Goal: Task Accomplishment & Management: Use online tool/utility

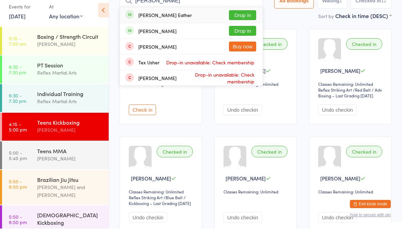
scroll to position [63, 0]
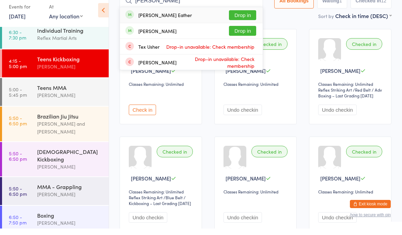
click at [195, 6] on input "[PERSON_NAME]" at bounding box center [191, 7] width 143 height 16
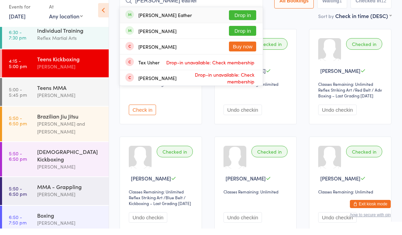
type input "[PERSON_NAME] eather"
click at [243, 22] on button "Drop in" at bounding box center [242, 22] width 27 height 10
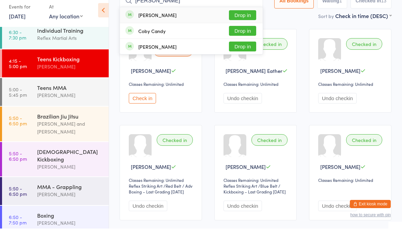
type input "[PERSON_NAME]"
click at [236, 22] on button "Drop in" at bounding box center [242, 22] width 27 height 10
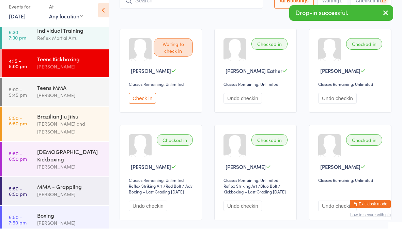
click at [86, 90] on div "Teens MMA" at bounding box center [70, 93] width 66 height 7
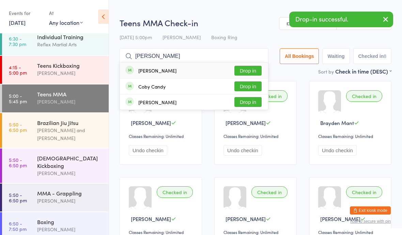
type input "[PERSON_NAME]"
click at [241, 67] on button "Drop in" at bounding box center [247, 71] width 27 height 10
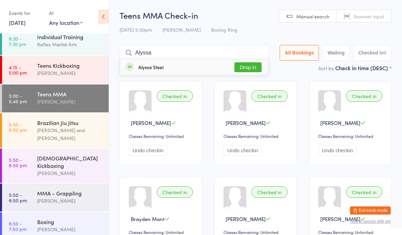
type input "Alyssa"
click at [246, 67] on button "Drop in" at bounding box center [247, 67] width 27 height 10
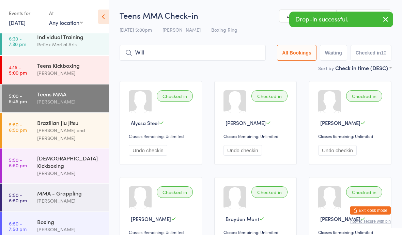
click at [241, 126] on span "[PERSON_NAME]" at bounding box center [246, 122] width 40 height 7
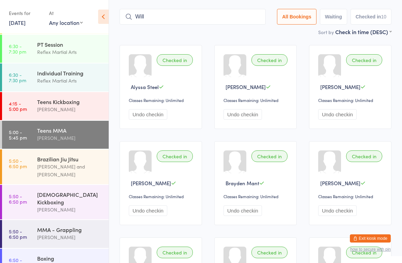
click at [229, 13] on input "Will" at bounding box center [193, 17] width 146 height 16
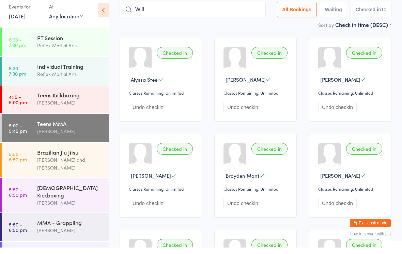
scroll to position [39, 0]
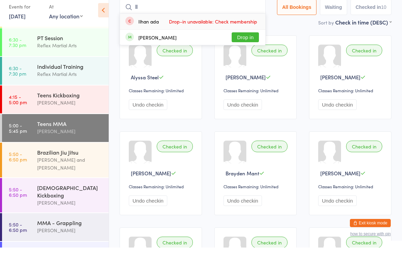
type input "l"
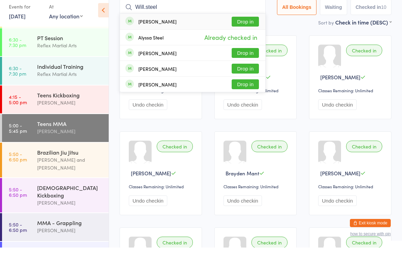
type input "Will.steel"
click at [244, 23] on button "Drop in" at bounding box center [245, 28] width 27 height 10
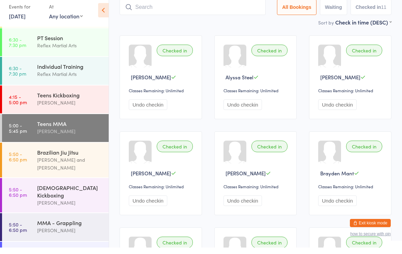
click at [48, 163] on div "[PERSON_NAME] and [PERSON_NAME]" at bounding box center [70, 171] width 66 height 16
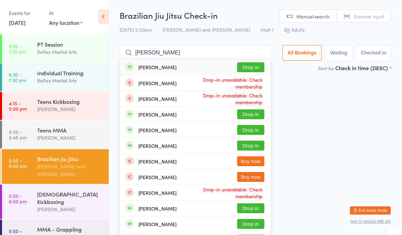
type input "[PERSON_NAME]"
click at [240, 70] on button "Drop in" at bounding box center [250, 67] width 27 height 10
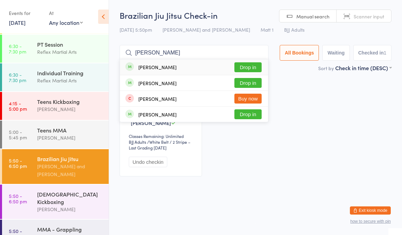
type input "[PERSON_NAME]"
click at [248, 82] on button "Drop in" at bounding box center [247, 83] width 27 height 10
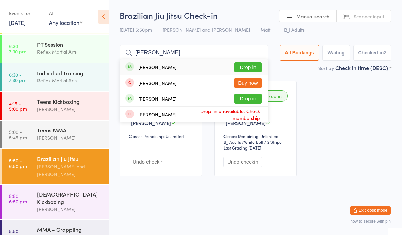
type input "[PERSON_NAME]"
click at [239, 70] on button "Drop in" at bounding box center [247, 67] width 27 height 10
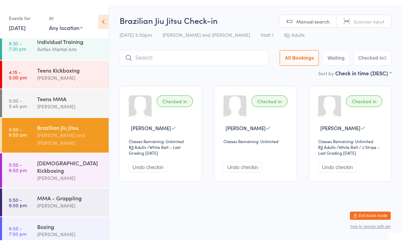
scroll to position [63, 0]
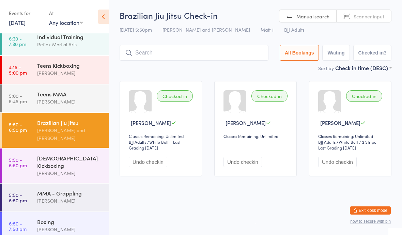
click at [76, 189] on div "MMA - Grappling" at bounding box center [70, 192] width 66 height 7
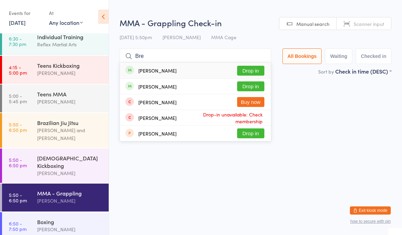
type input "Bre"
click at [248, 88] on button "Drop in" at bounding box center [250, 86] width 27 height 10
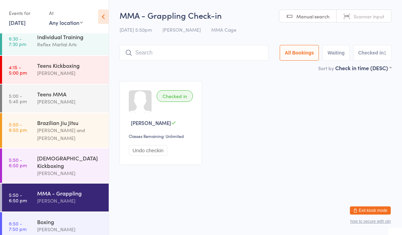
click at [50, 129] on div "[PERSON_NAME] and [PERSON_NAME]" at bounding box center [70, 134] width 66 height 16
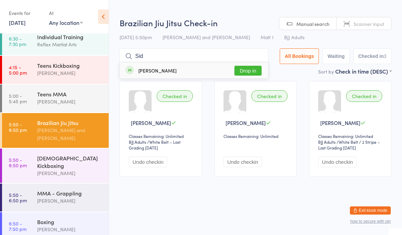
type input "Sid"
click at [240, 74] on button "Drop in" at bounding box center [247, 71] width 27 height 10
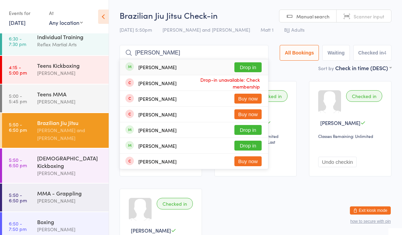
type input "[PERSON_NAME]"
click at [212, 64] on div "[PERSON_NAME] Drop in" at bounding box center [194, 67] width 148 height 16
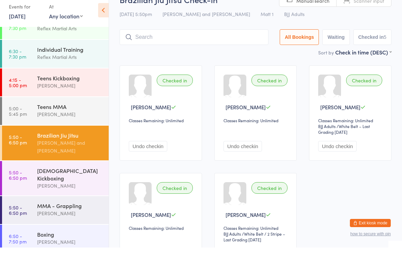
scroll to position [16, 0]
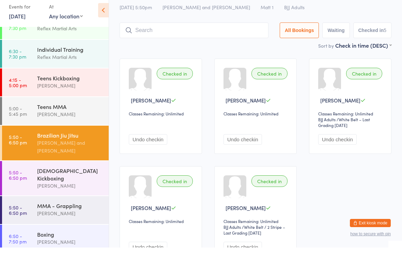
click at [39, 209] on div "MMA - Grappling" at bounding box center [70, 212] width 66 height 7
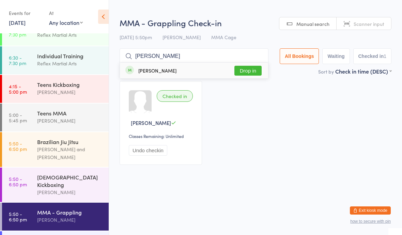
type input "[PERSON_NAME]"
click at [237, 68] on button "Drop in" at bounding box center [247, 71] width 27 height 10
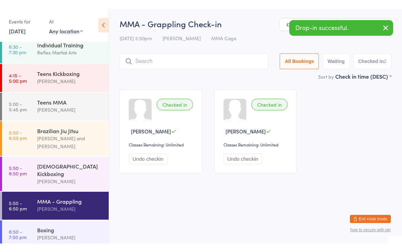
scroll to position [63, 0]
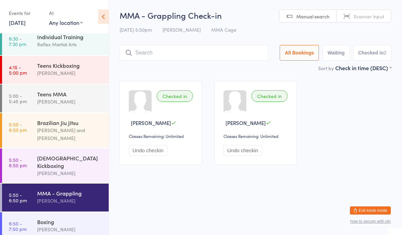
click at [33, 127] on link "5:50 - 6:50 pm Brazilian Jiu [PERSON_NAME] and [PERSON_NAME]" at bounding box center [55, 130] width 107 height 35
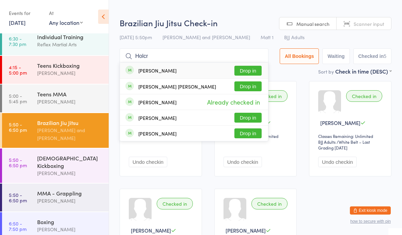
type input "Holcr"
click at [249, 67] on button "Drop in" at bounding box center [247, 71] width 27 height 10
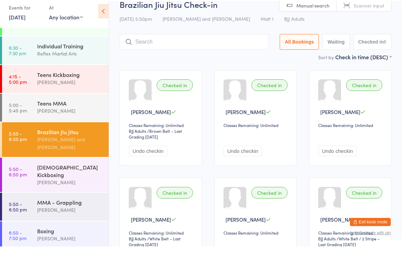
scroll to position [44, 0]
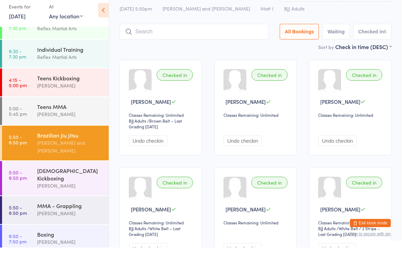
click at [48, 216] on div "[PERSON_NAME]" at bounding box center [70, 220] width 66 height 8
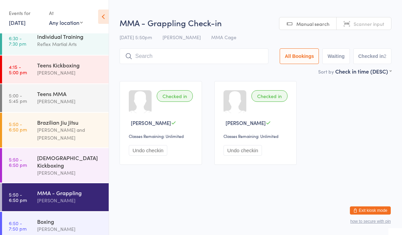
scroll to position [63, 0]
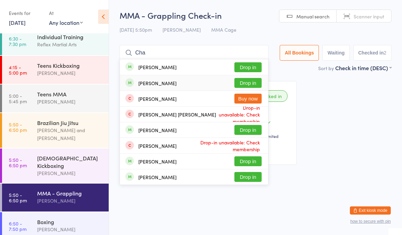
type input "Cha"
click at [165, 82] on div "[PERSON_NAME]" at bounding box center [157, 82] width 38 height 5
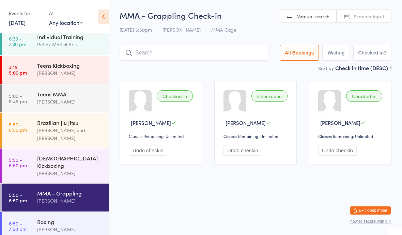
click at [16, 124] on time "5:50 - 6:50 pm" at bounding box center [18, 127] width 18 height 11
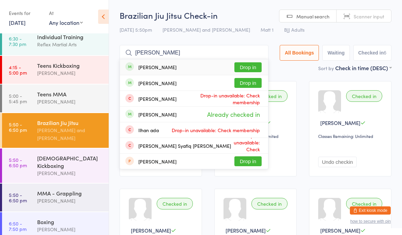
type input "[PERSON_NAME]"
click at [246, 86] on button "Drop in" at bounding box center [247, 83] width 27 height 10
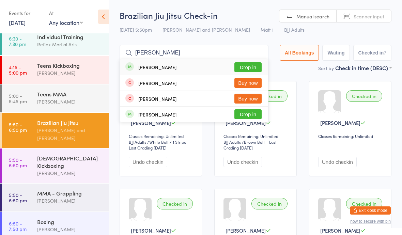
type input "[PERSON_NAME]"
click at [240, 66] on button "Drop in" at bounding box center [247, 67] width 27 height 10
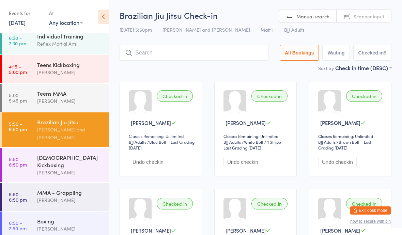
scroll to position [63, 0]
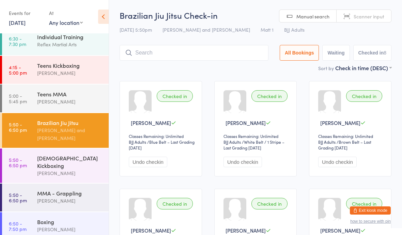
click at [71, 189] on div "MMA - Grappling" at bounding box center [70, 192] width 66 height 7
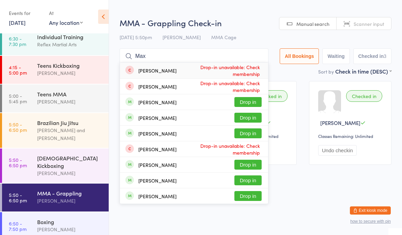
type input "Max"
click at [242, 100] on button "Drop in" at bounding box center [247, 102] width 27 height 10
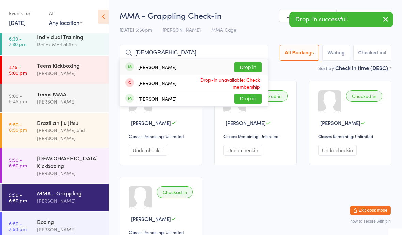
type input "[DEMOGRAPHIC_DATA]"
click at [241, 67] on button "Drop in" at bounding box center [247, 67] width 27 height 10
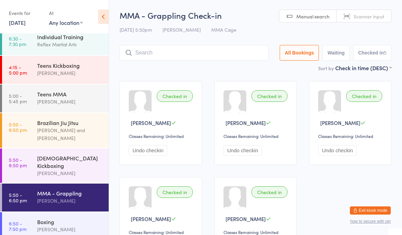
click at [50, 171] on div "[DEMOGRAPHIC_DATA] Kickboxing [PERSON_NAME]" at bounding box center [73, 166] width 72 height 34
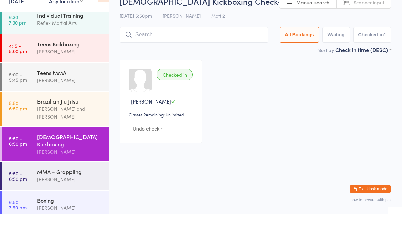
click at [73, 126] on div "[PERSON_NAME] and [PERSON_NAME]" at bounding box center [70, 134] width 66 height 16
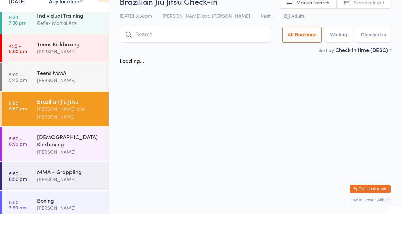
scroll to position [15, 0]
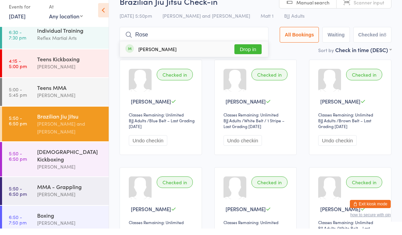
type input "Rose"
click at [242, 51] on button "Drop in" at bounding box center [247, 56] width 27 height 10
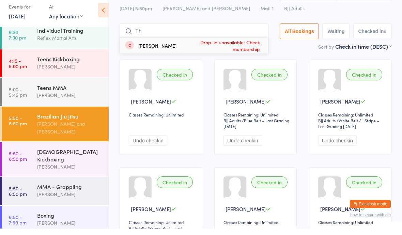
type input "T"
click at [40, 155] on div "[DEMOGRAPHIC_DATA] Kickboxing" at bounding box center [70, 161] width 66 height 15
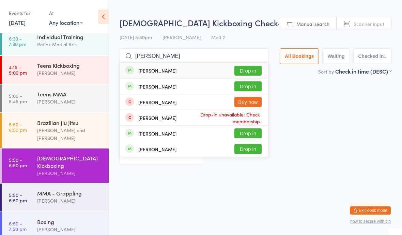
type input "[PERSON_NAME]"
click at [248, 70] on button "Drop in" at bounding box center [247, 71] width 27 height 10
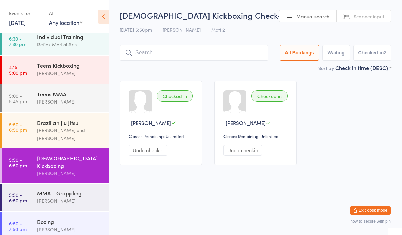
click at [62, 133] on div "[PERSON_NAME] and [PERSON_NAME]" at bounding box center [70, 134] width 66 height 16
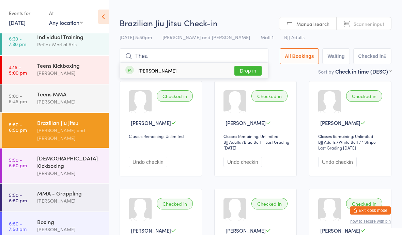
type input "Thea"
click at [240, 67] on button "Drop in" at bounding box center [247, 71] width 27 height 10
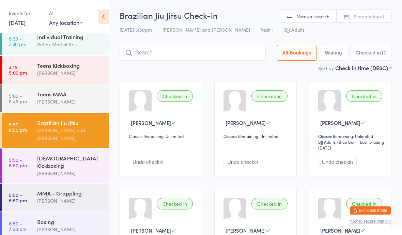
click at [14, 168] on time "5:50 - 6:50 pm" at bounding box center [18, 162] width 18 height 11
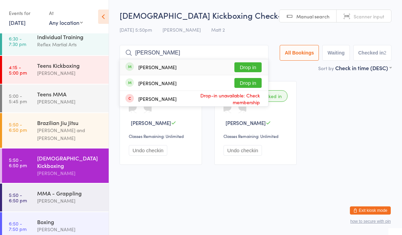
type input "[PERSON_NAME]"
click at [245, 60] on div "[PERSON_NAME] Drop in" at bounding box center [194, 67] width 148 height 16
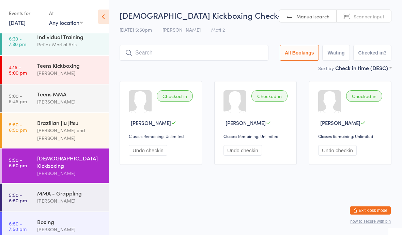
click at [67, 96] on div "Teens MMA" at bounding box center [70, 93] width 66 height 7
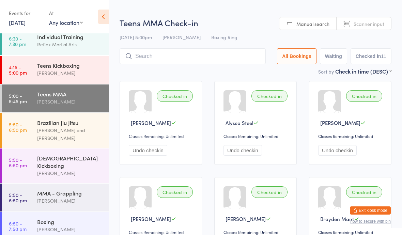
click at [76, 189] on div "MMA - Grappling" at bounding box center [70, 192] width 66 height 7
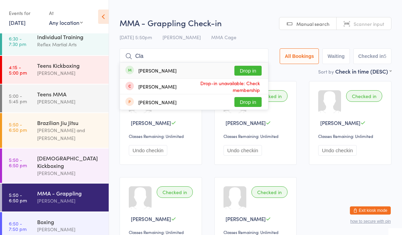
type input "Cla"
click at [194, 71] on div "[PERSON_NAME] Drop in" at bounding box center [194, 71] width 148 height 16
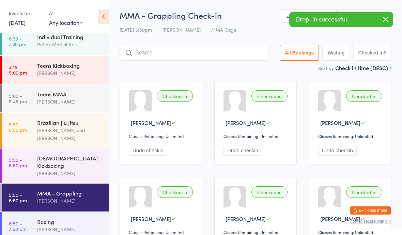
click at [62, 128] on div "[PERSON_NAME] and [PERSON_NAME]" at bounding box center [70, 134] width 66 height 16
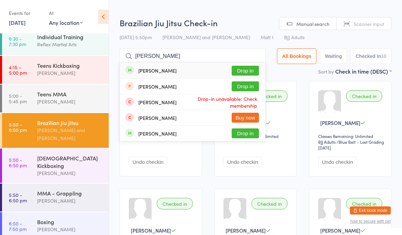
type input "[PERSON_NAME]"
click at [241, 132] on button "Drop in" at bounding box center [245, 133] width 27 height 10
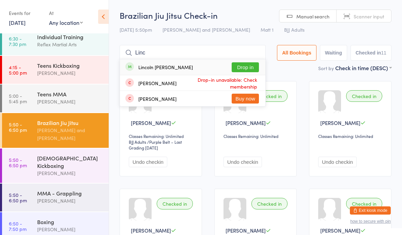
type input "Linc"
click at [233, 66] on button "Drop in" at bounding box center [245, 67] width 27 height 10
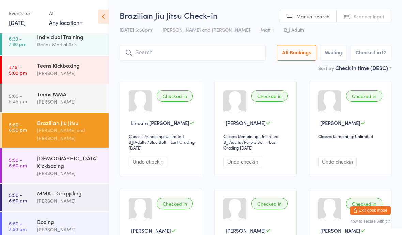
click at [74, 197] on div "[PERSON_NAME]" at bounding box center [70, 201] width 66 height 8
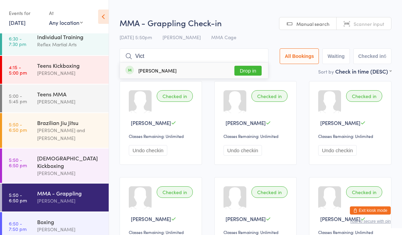
type input "Vict"
click at [245, 75] on button "Drop in" at bounding box center [247, 71] width 27 height 10
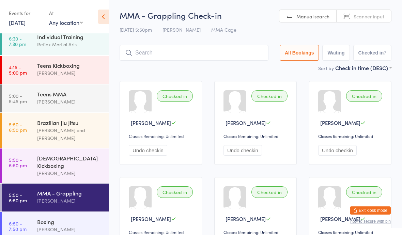
click at [53, 169] on div "[PERSON_NAME]" at bounding box center [70, 173] width 66 height 8
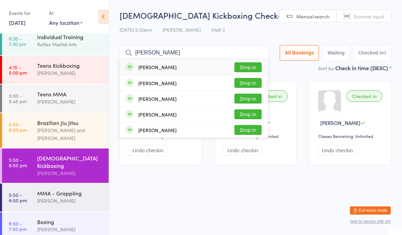
type input "[PERSON_NAME]"
click at [234, 99] on button "Drop in" at bounding box center [247, 99] width 27 height 10
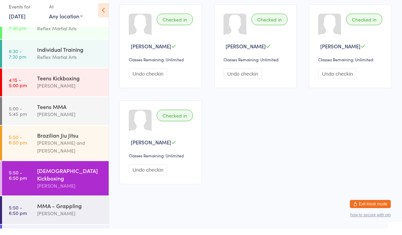
scroll to position [83, 0]
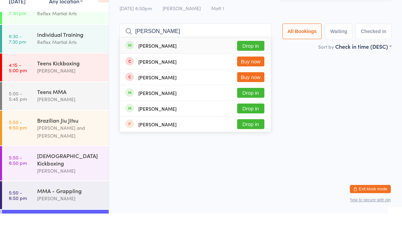
type input "[PERSON_NAME]"
click at [247, 62] on button "Drop in" at bounding box center [250, 67] width 27 height 10
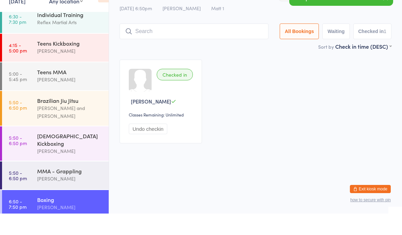
scroll to position [63, 0]
